Goal: Task Accomplishment & Management: Manage account settings

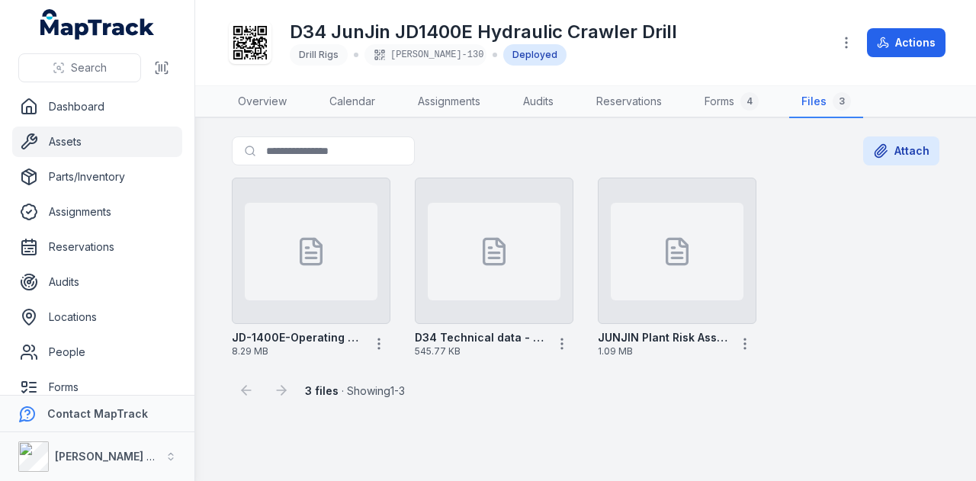
click at [102, 132] on link "Assets" at bounding box center [97, 142] width 170 height 30
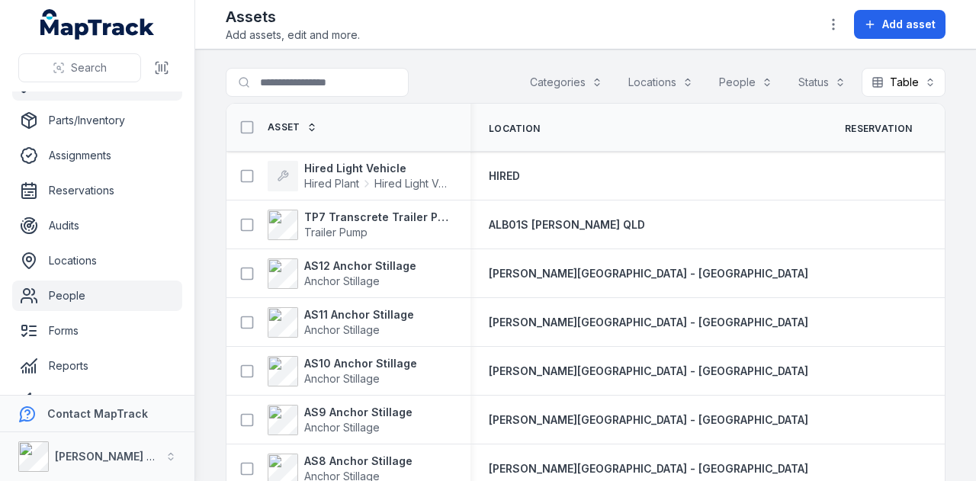
scroll to position [121, 0]
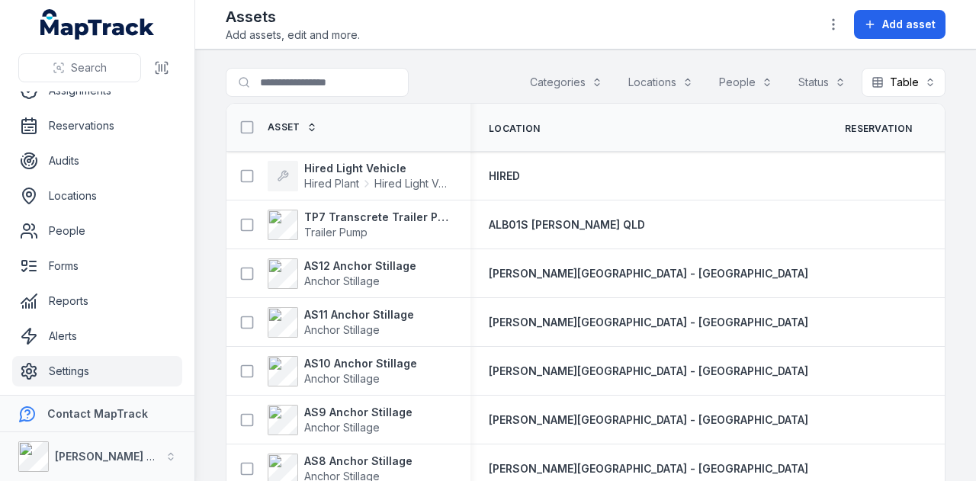
click at [111, 373] on link "Settings" at bounding box center [97, 371] width 170 height 30
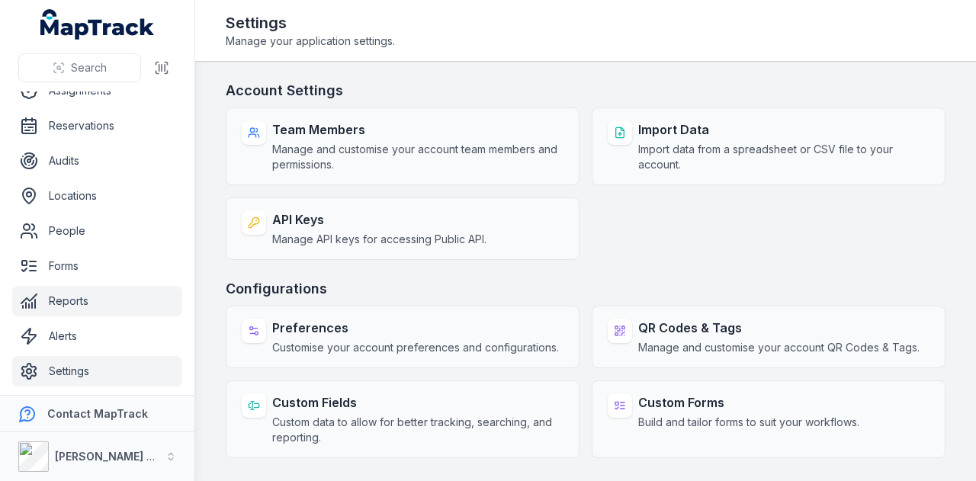
click at [129, 292] on link "Reports" at bounding box center [97, 301] width 170 height 30
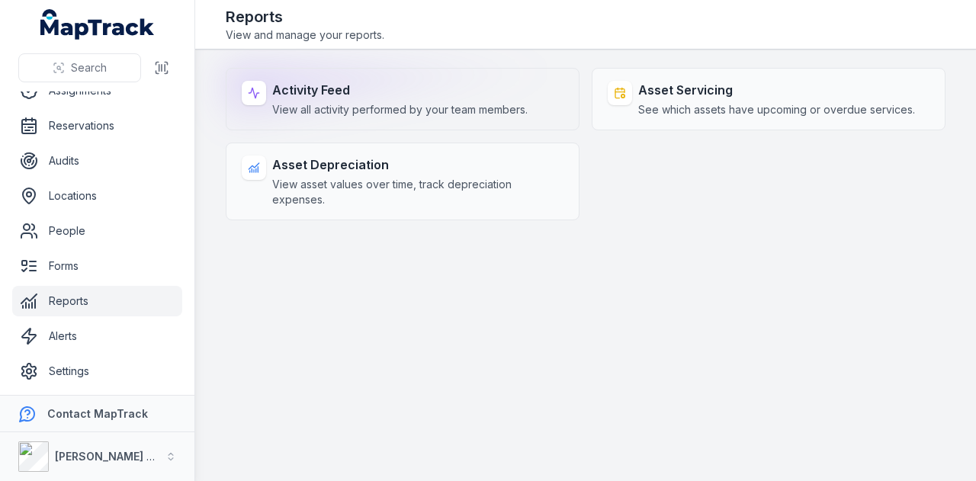
click at [450, 102] on span "View all activity performed by your team members." at bounding box center [399, 109] width 255 height 15
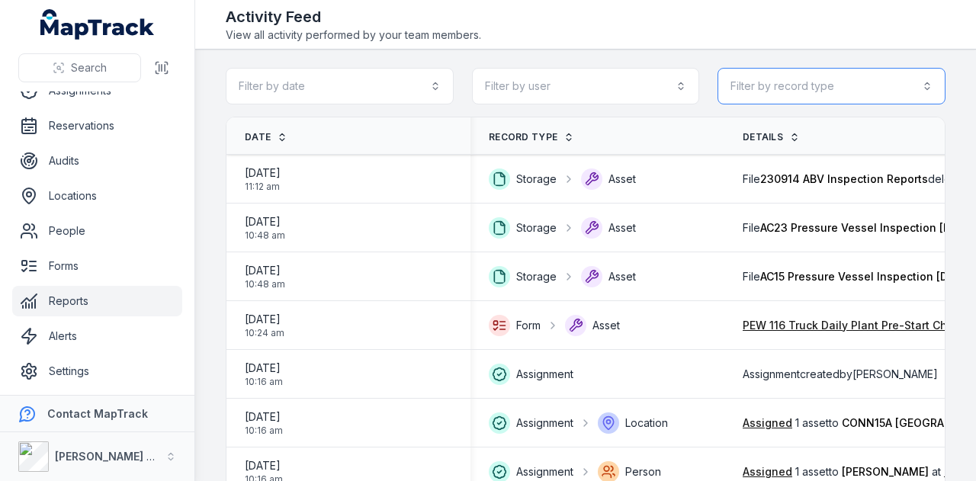
click at [827, 103] on button "Filter by record type" at bounding box center [831, 86] width 228 height 37
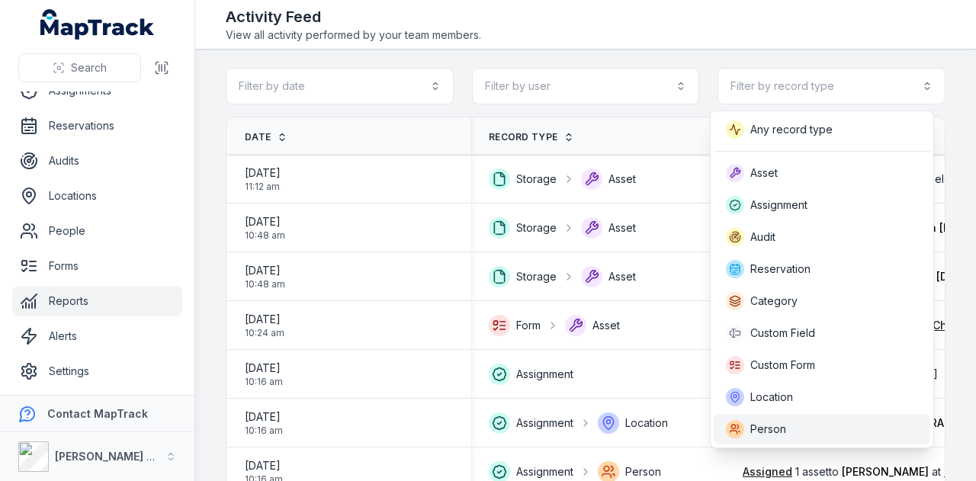
click at [810, 426] on div "Person" at bounding box center [822, 429] width 192 height 18
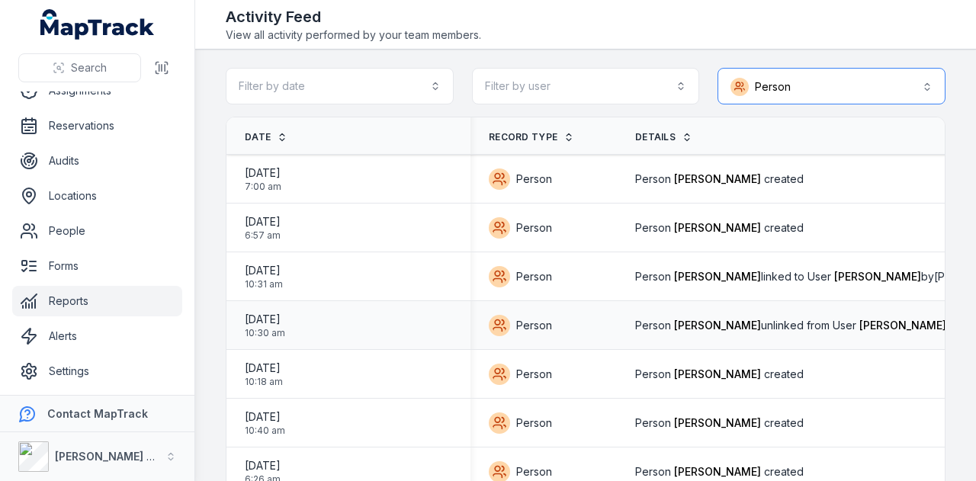
scroll to position [76, 0]
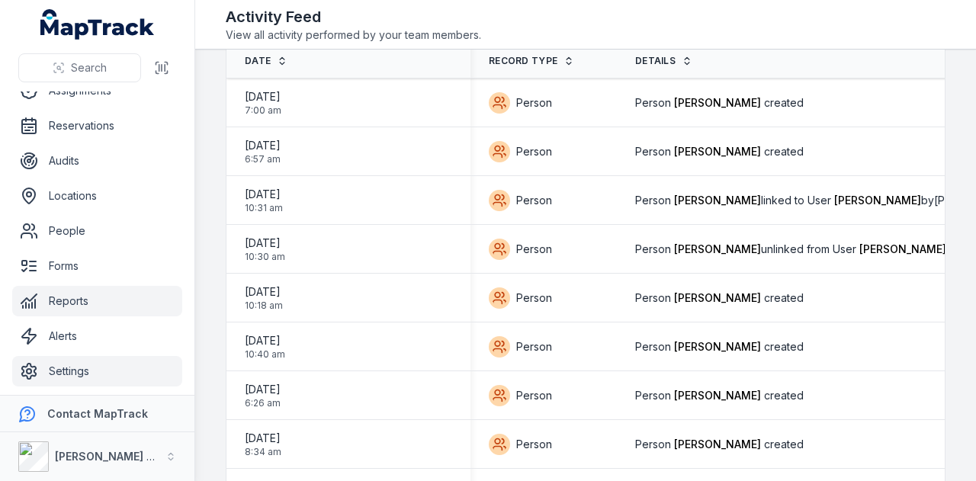
click at [122, 365] on link "Settings" at bounding box center [97, 371] width 170 height 30
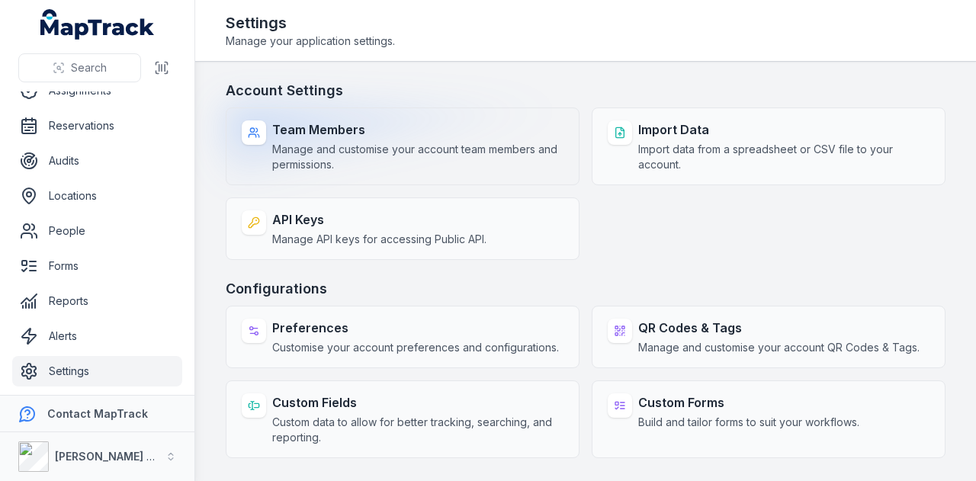
click at [363, 146] on span "Manage and customise your account team members and permissions." at bounding box center [417, 157] width 291 height 30
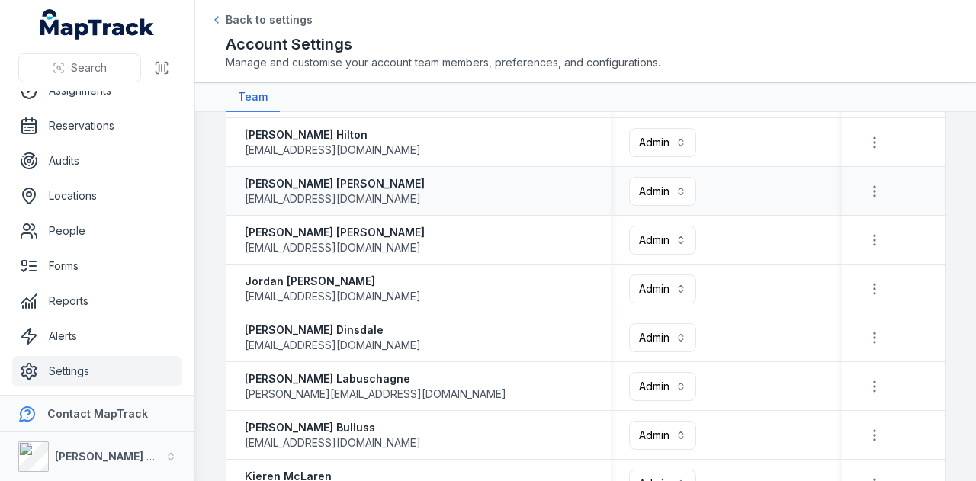
scroll to position [305, 0]
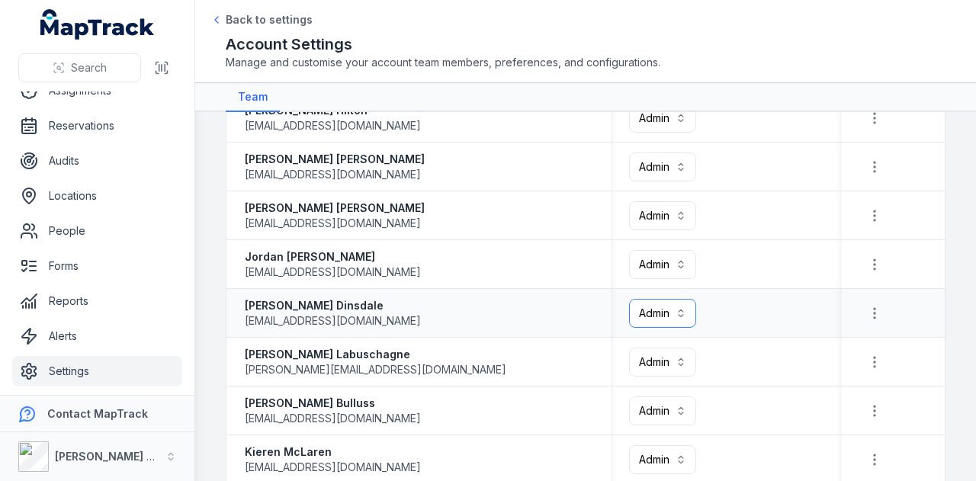
click at [681, 310] on button "Admin *****" at bounding box center [662, 313] width 67 height 29
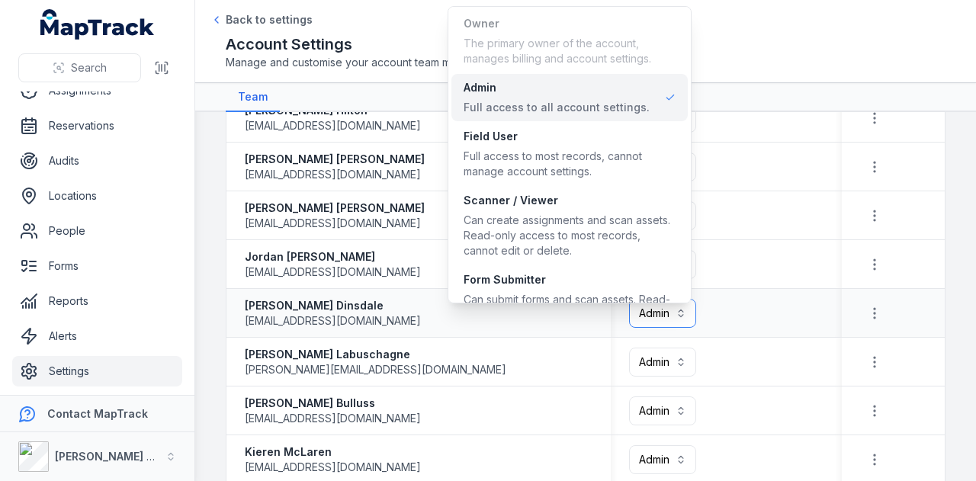
click at [681, 310] on button "Admin *****" at bounding box center [662, 313] width 67 height 29
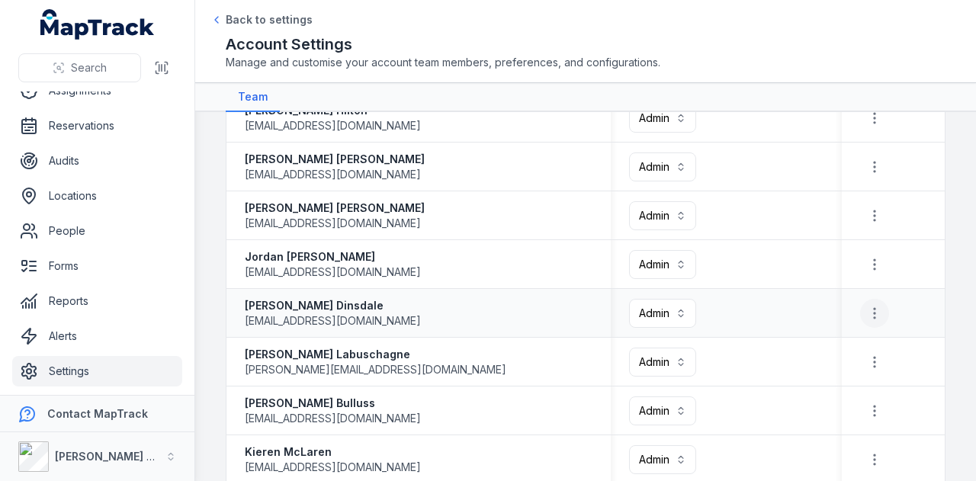
click at [867, 318] on icon "button" at bounding box center [874, 313] width 15 height 15
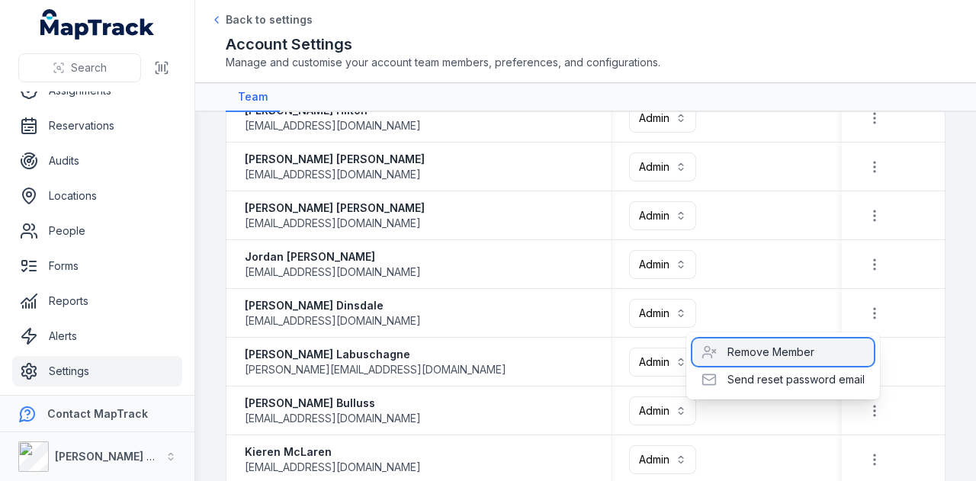
click at [820, 354] on div "Remove Member" at bounding box center [782, 351] width 181 height 27
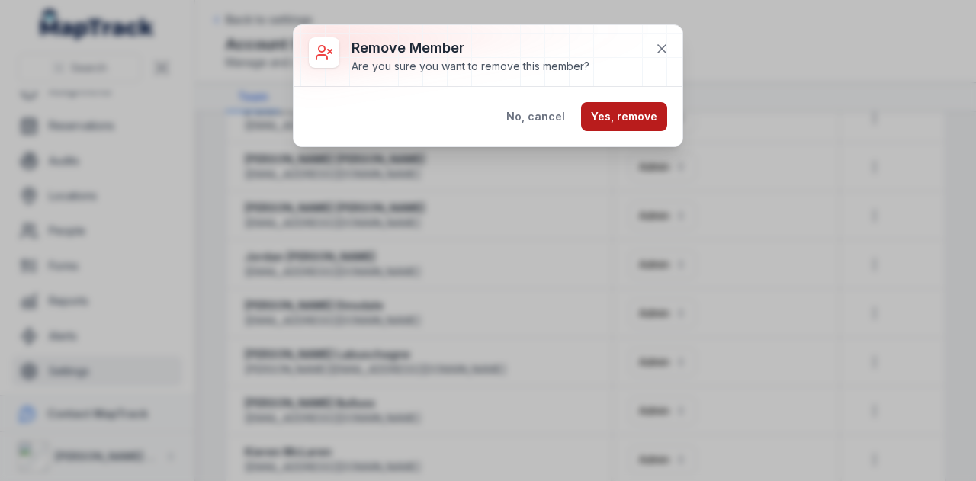
click at [627, 118] on button "Yes, remove" at bounding box center [624, 116] width 86 height 29
